Goal: Find specific page/section: Find specific page/section

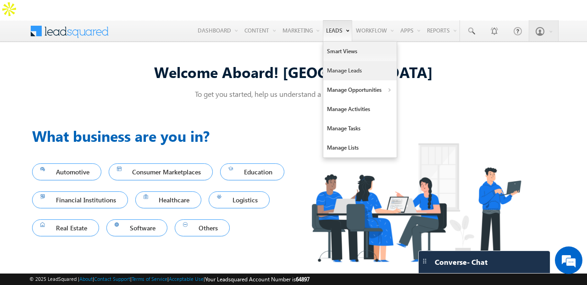
click at [343, 61] on link "Manage Leads" at bounding box center [359, 70] width 73 height 19
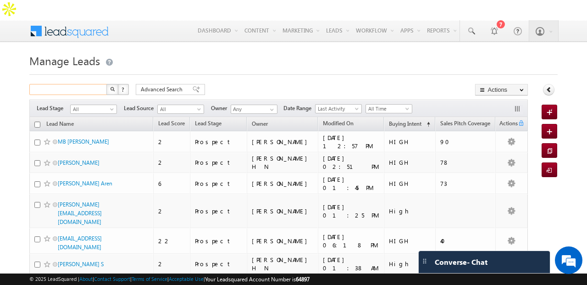
click at [85, 84] on input "text" at bounding box center [68, 89] width 78 height 11
type input "vijay"
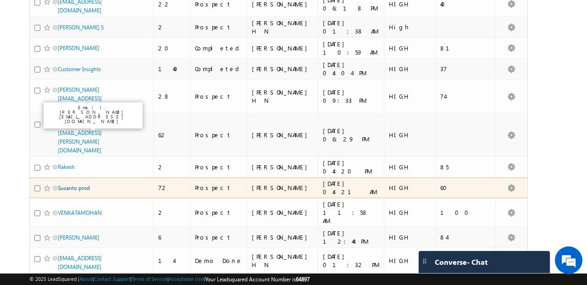
scroll to position [212, 0]
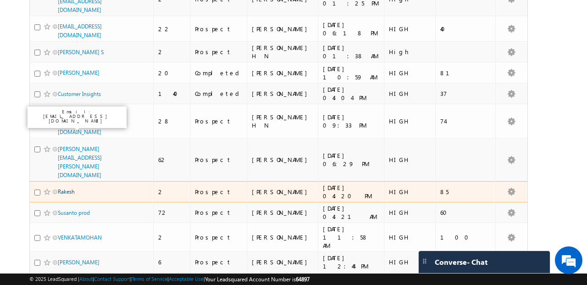
click at [62, 188] on link "Rakesh" at bounding box center [66, 191] width 17 height 7
